Goal: Transaction & Acquisition: Download file/media

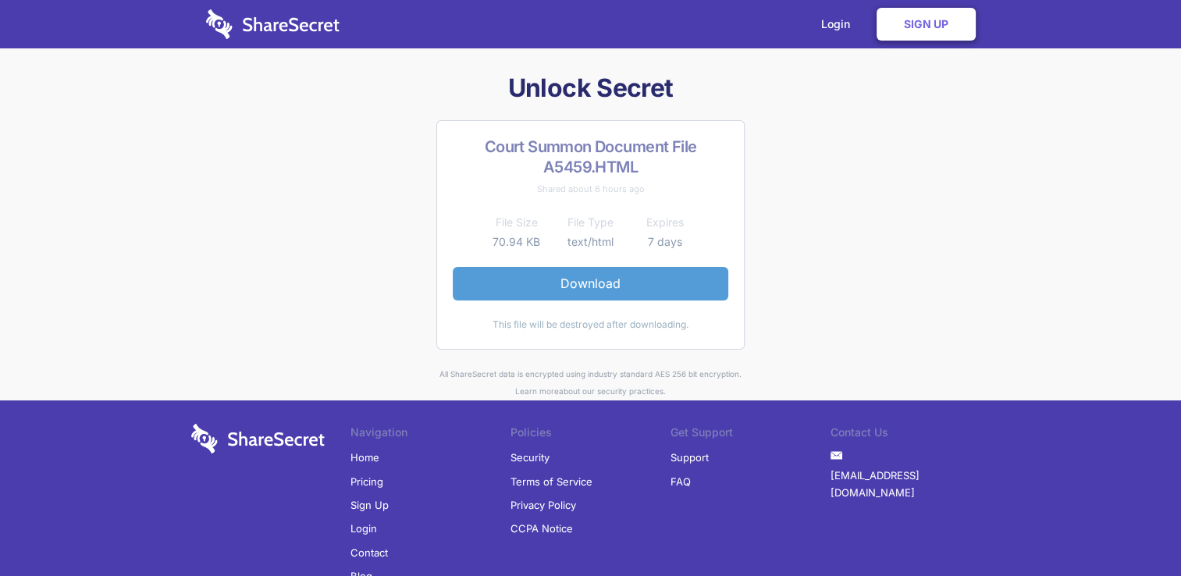
click at [587, 283] on link "Download" at bounding box center [591, 283] width 276 height 33
click at [583, 286] on link "Download" at bounding box center [591, 283] width 276 height 33
